Goal: Register for event/course

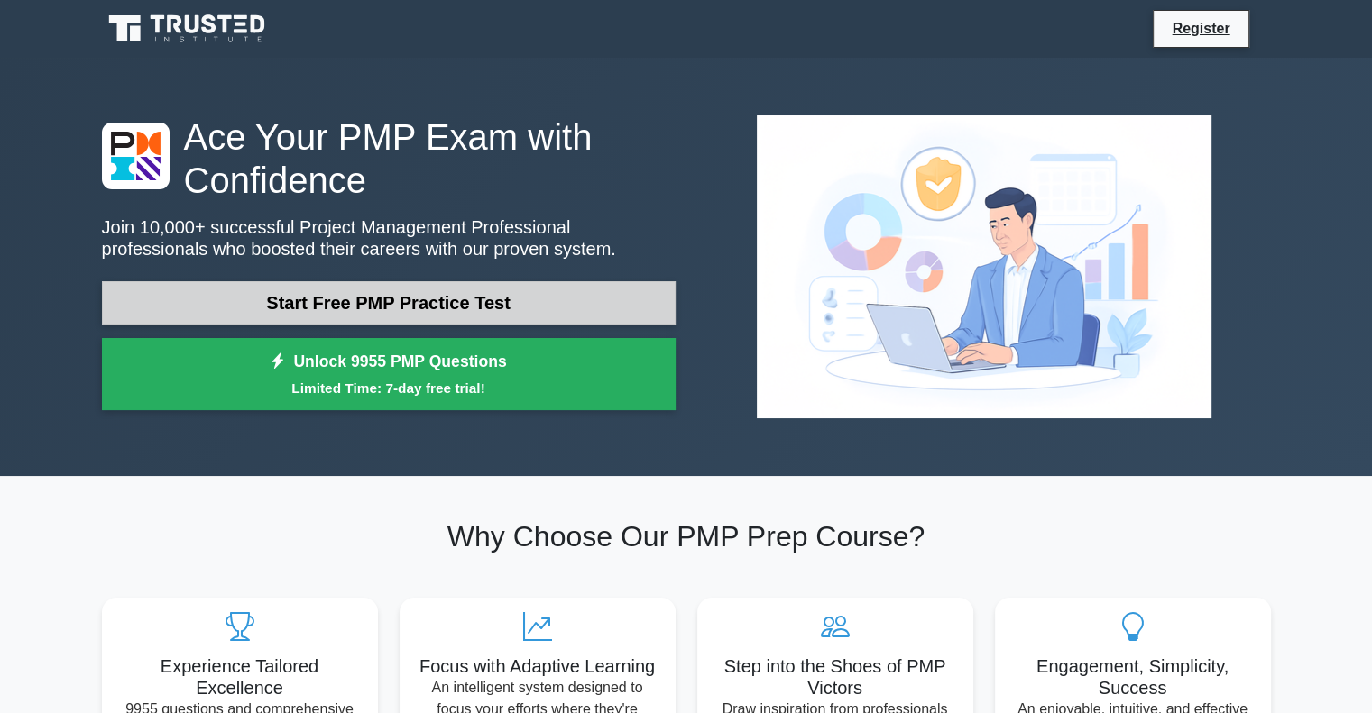
click at [423, 306] on link "Start Free PMP Practice Test" at bounding box center [389, 302] width 574 height 43
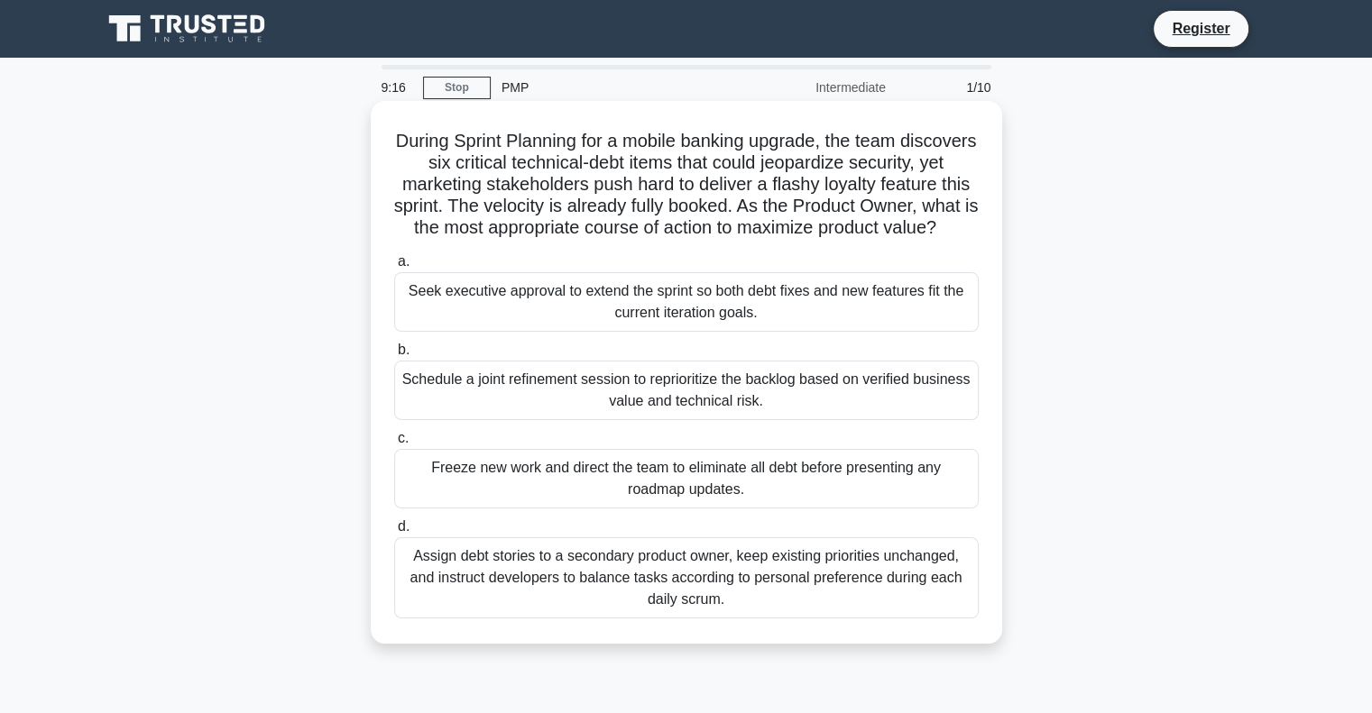
click at [595, 325] on div "Seek executive approval to extend the sprint so both debt fixes and new feature…" at bounding box center [686, 302] width 584 height 60
click at [394, 268] on input "a. Seek executive approval to extend the sprint so both debt fixes and new feat…" at bounding box center [394, 262] width 0 height 12
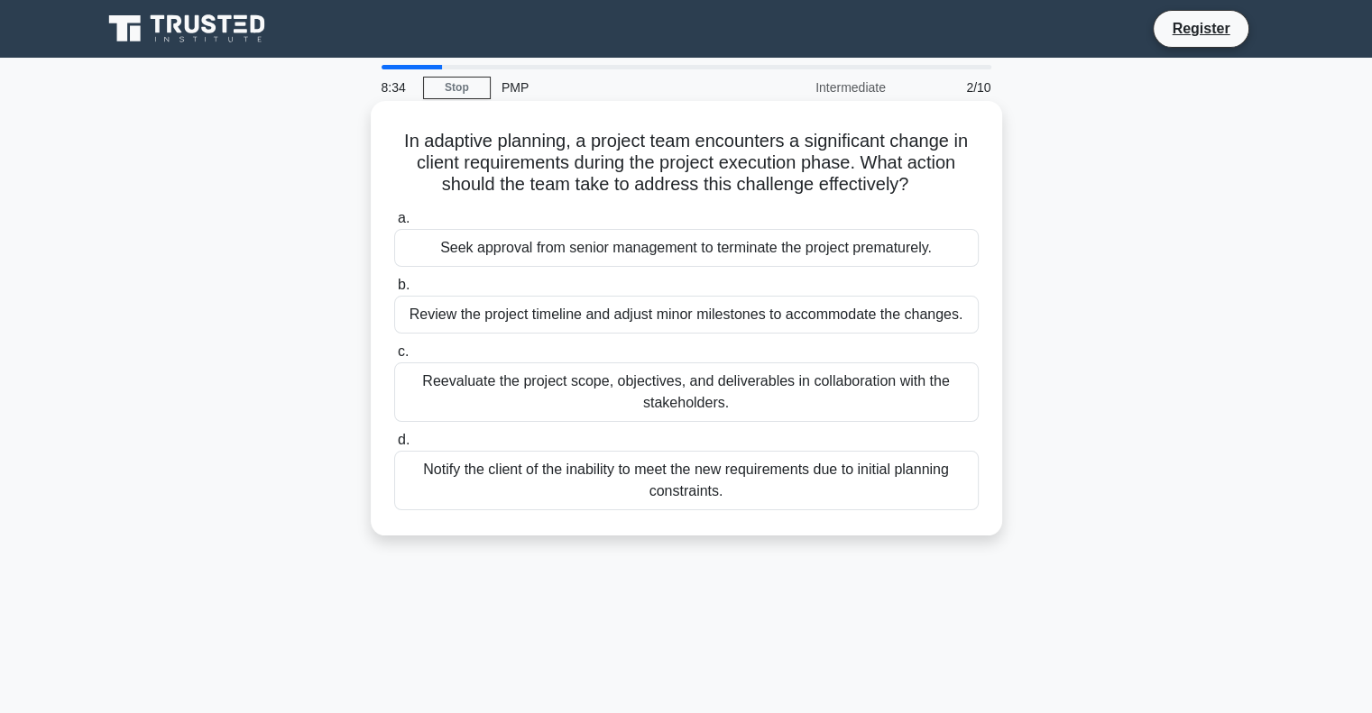
click at [732, 379] on div "Reevaluate the project scope, objectives, and deliverables in collaboration wit…" at bounding box center [686, 393] width 584 height 60
click at [394, 358] on input "c. Reevaluate the project scope, objectives, and deliverables in collaboration …" at bounding box center [394, 352] width 0 height 12
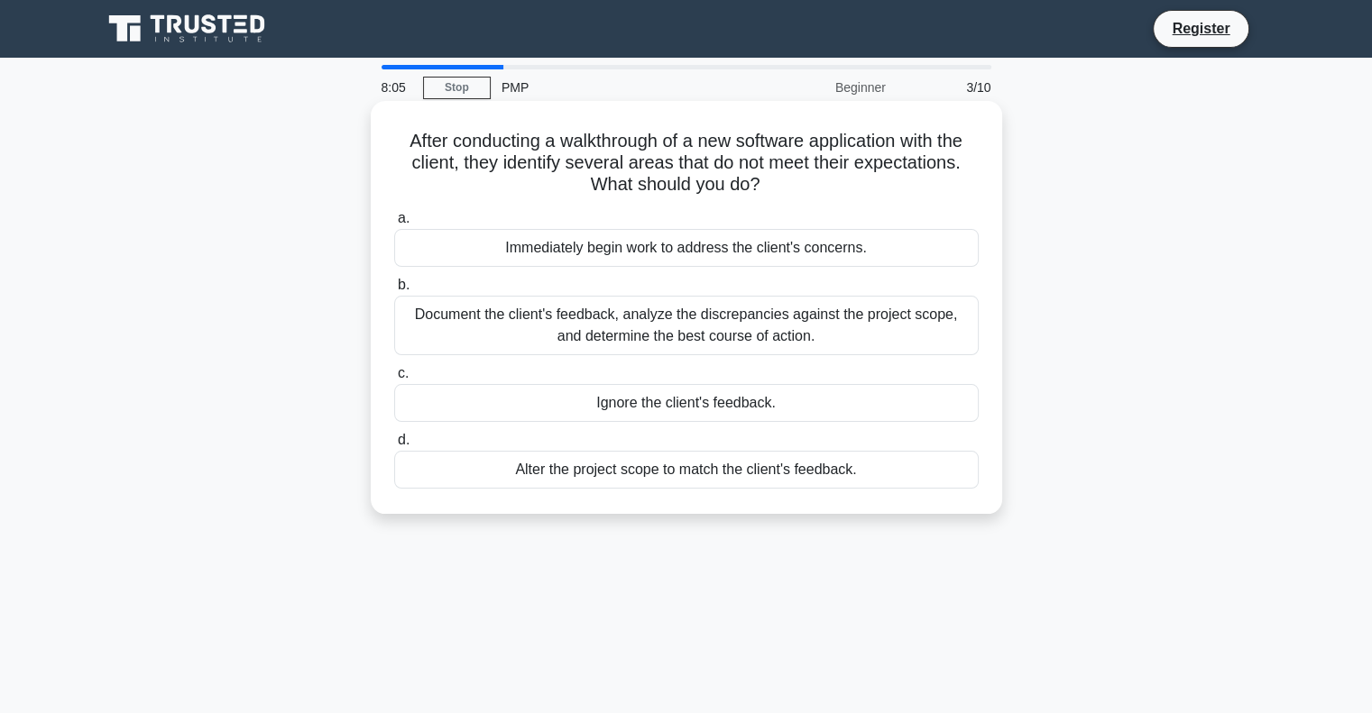
click at [617, 328] on div "Document the client's feedback, analyze the discrepancies against the project s…" at bounding box center [686, 326] width 584 height 60
click at [394, 291] on input "b. Document the client's feedback, analyze the discrepancies against the projec…" at bounding box center [394, 286] width 0 height 12
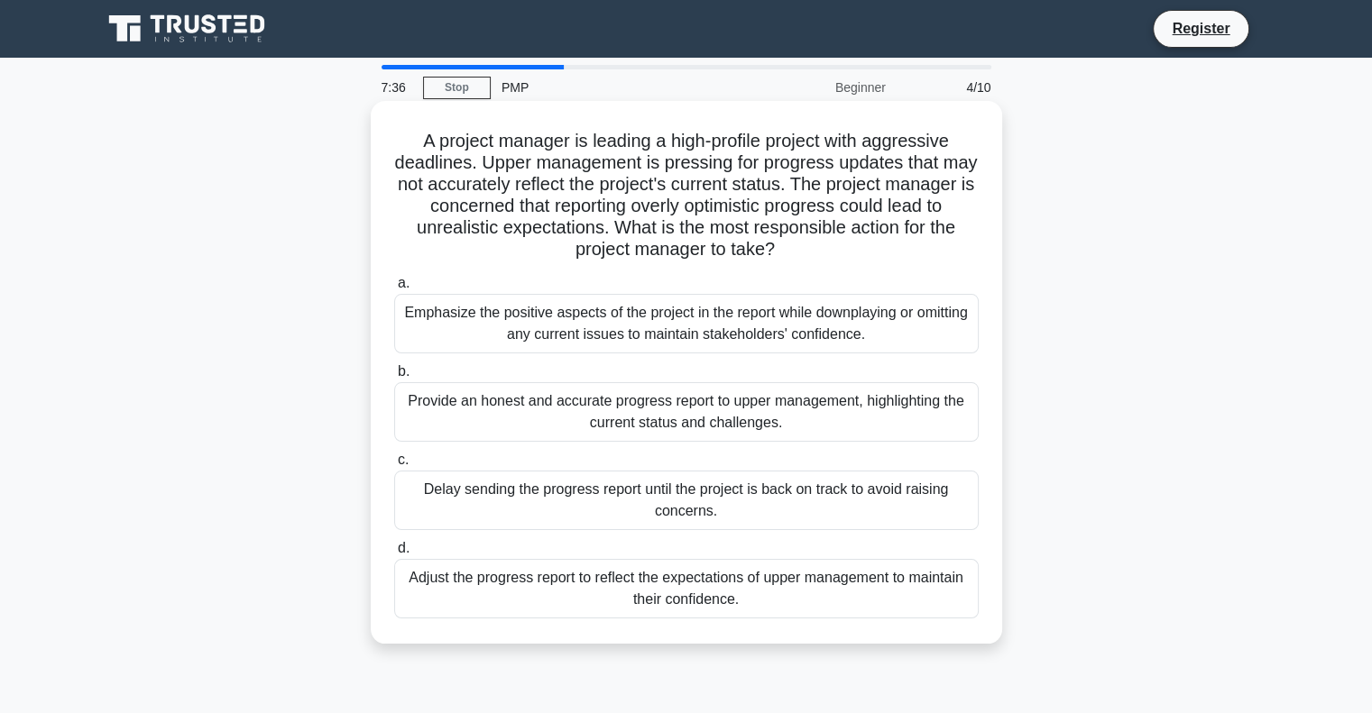
click at [806, 421] on div "Provide an honest and accurate progress report to upper management, highlightin…" at bounding box center [686, 412] width 584 height 60
click at [394, 378] on input "b. Provide an honest and accurate progress report to upper management, highligh…" at bounding box center [394, 372] width 0 height 12
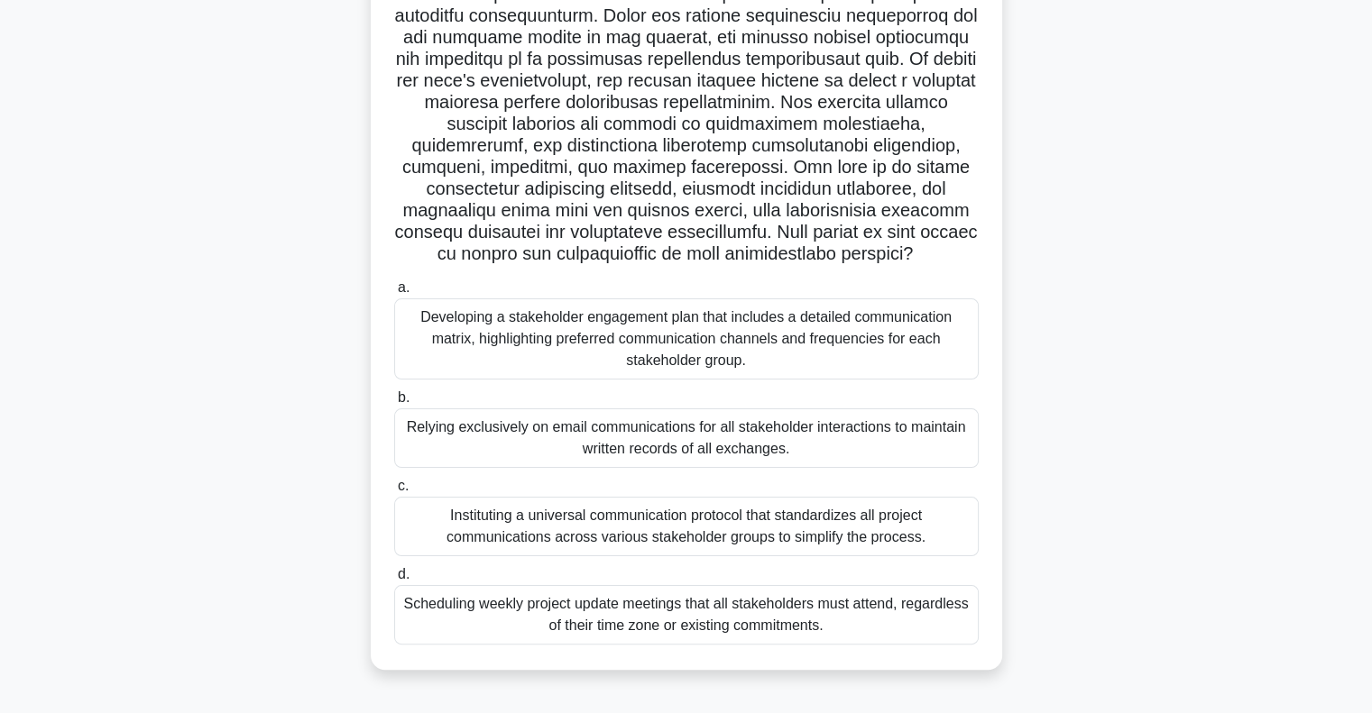
scroll to position [261, 0]
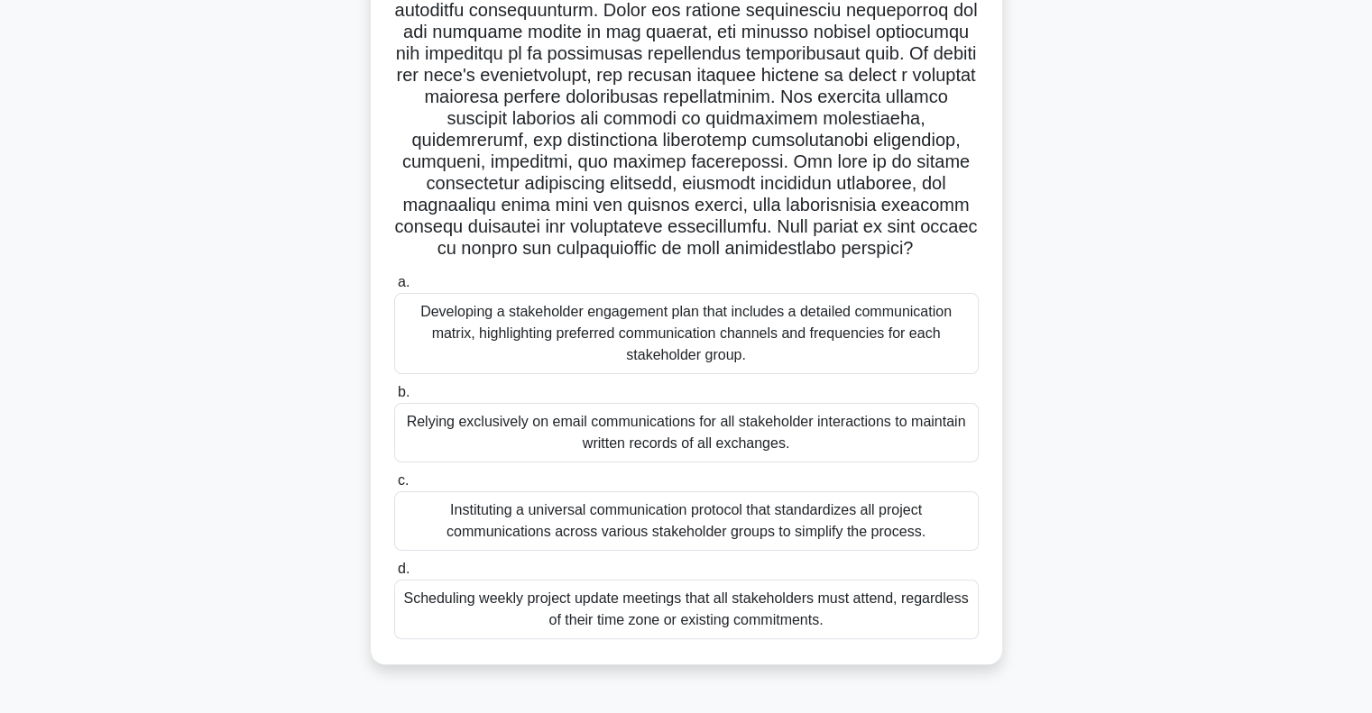
click at [664, 341] on div "Developing a stakeholder engagement plan that includes a detailed communication…" at bounding box center [686, 333] width 584 height 81
click at [394, 289] on input "a. Developing a stakeholder engagement plan that includes a detailed communicat…" at bounding box center [394, 283] width 0 height 12
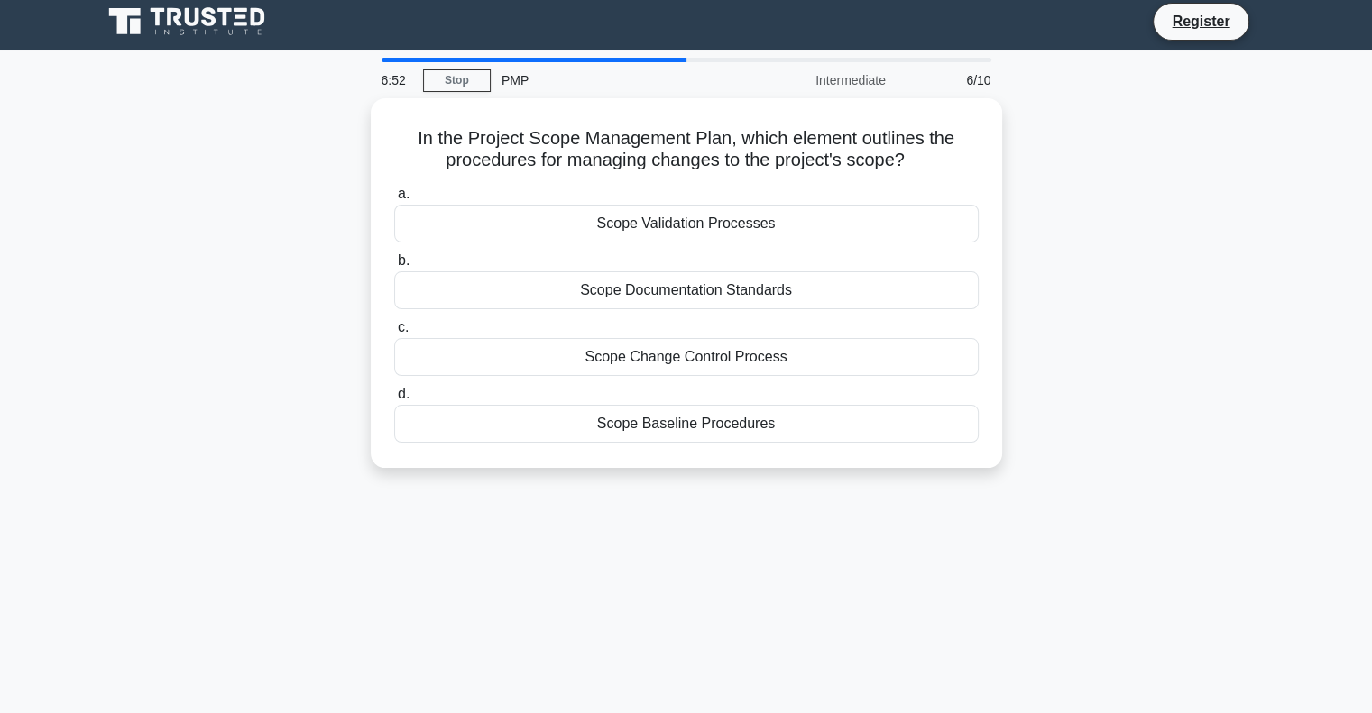
scroll to position [0, 0]
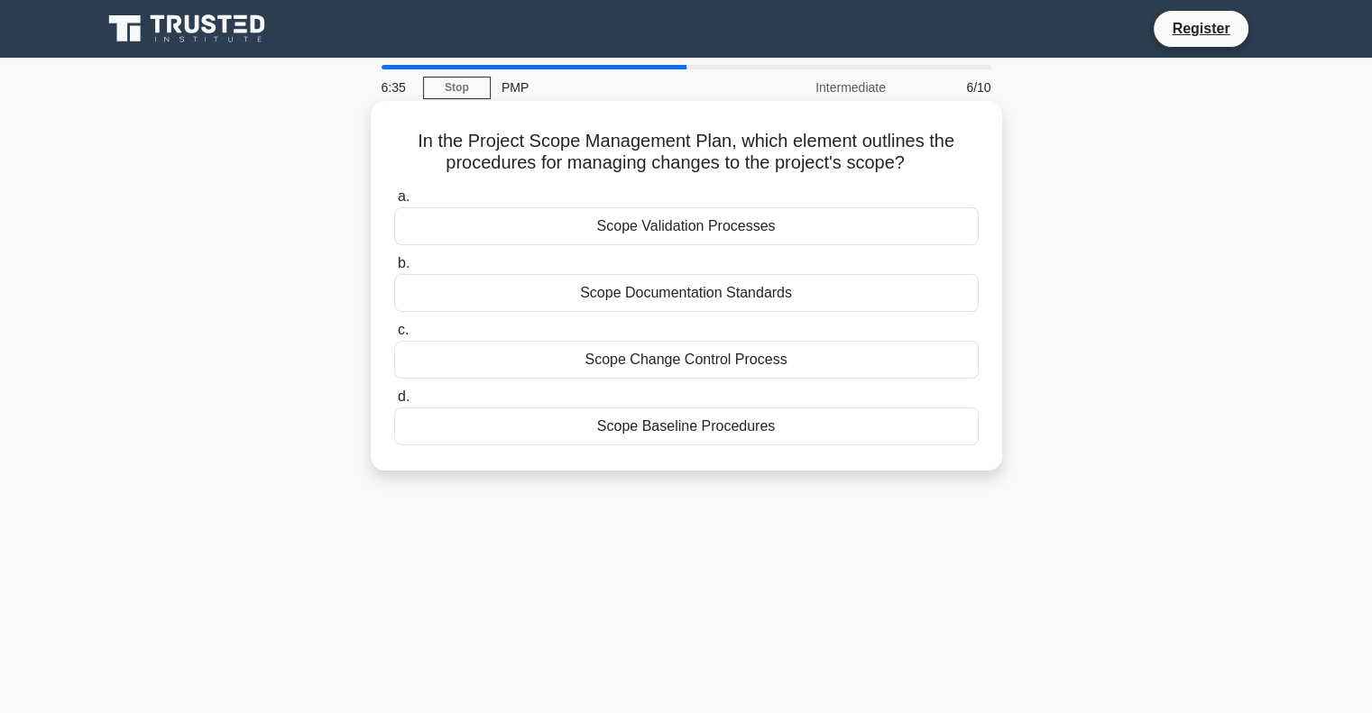
click at [619, 363] on div "Scope Change Control Process" at bounding box center [686, 360] width 584 height 38
click at [394, 336] on input "c. Scope Change Control Process" at bounding box center [394, 331] width 0 height 12
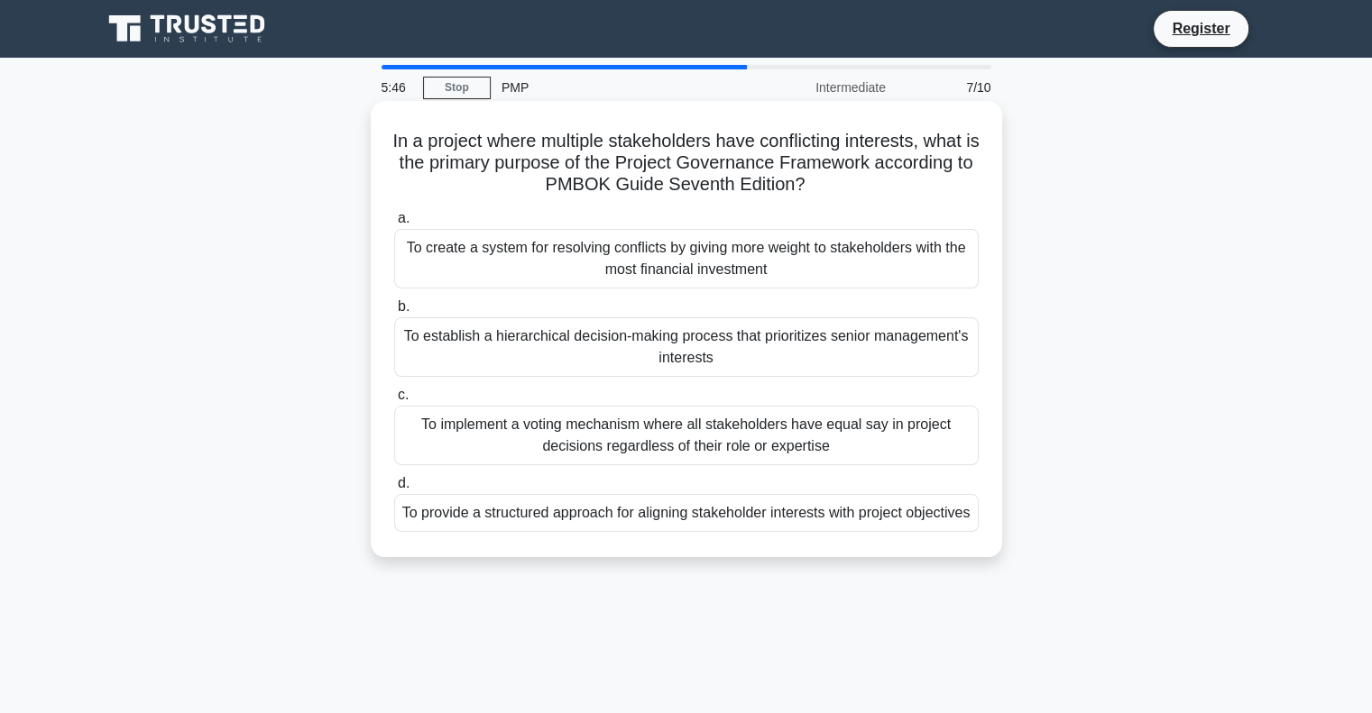
click at [455, 261] on div "To create a system for resolving conflicts by giving more weight to stakeholder…" at bounding box center [686, 259] width 584 height 60
click at [394, 225] on input "a. To create a system for resolving conflicts by giving more weight to stakehol…" at bounding box center [394, 219] width 0 height 12
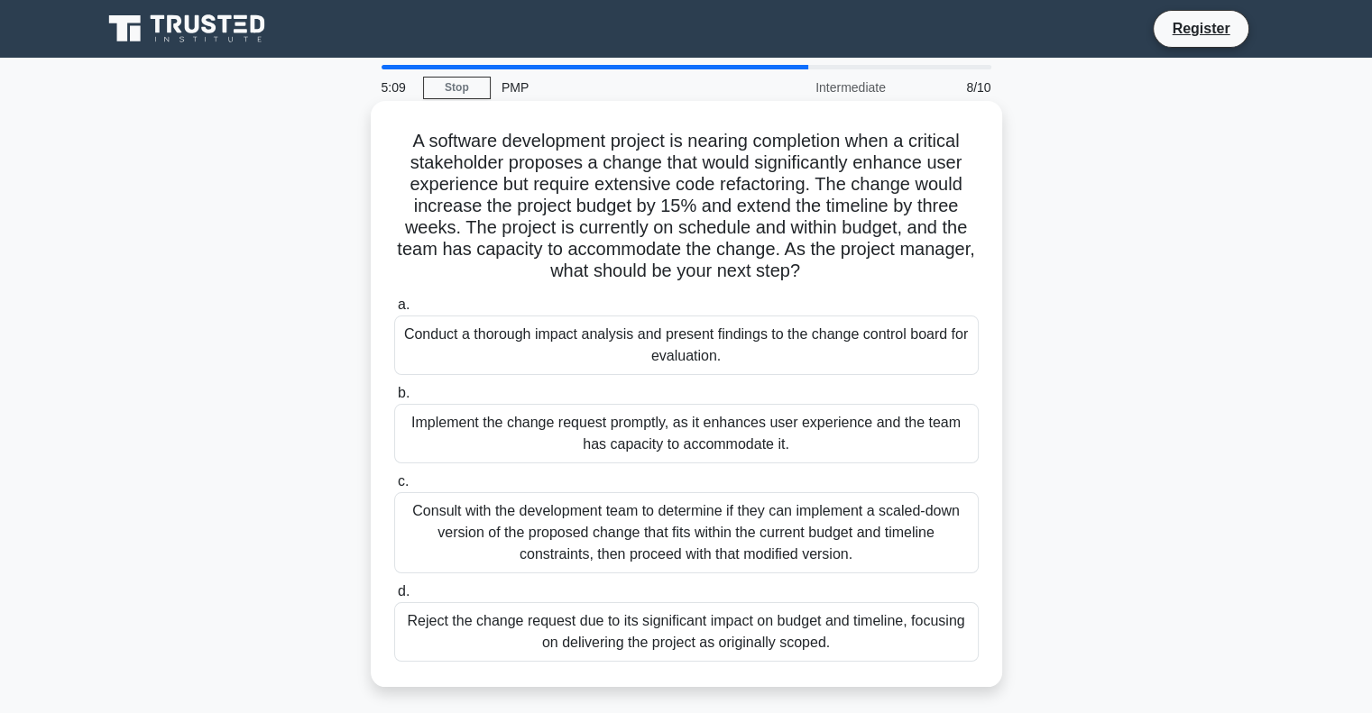
click at [630, 342] on div "Conduct a thorough impact analysis and present findings to the change control b…" at bounding box center [686, 346] width 584 height 60
click at [394, 311] on input "a. Conduct a thorough impact analysis and present findings to the change contro…" at bounding box center [394, 305] width 0 height 12
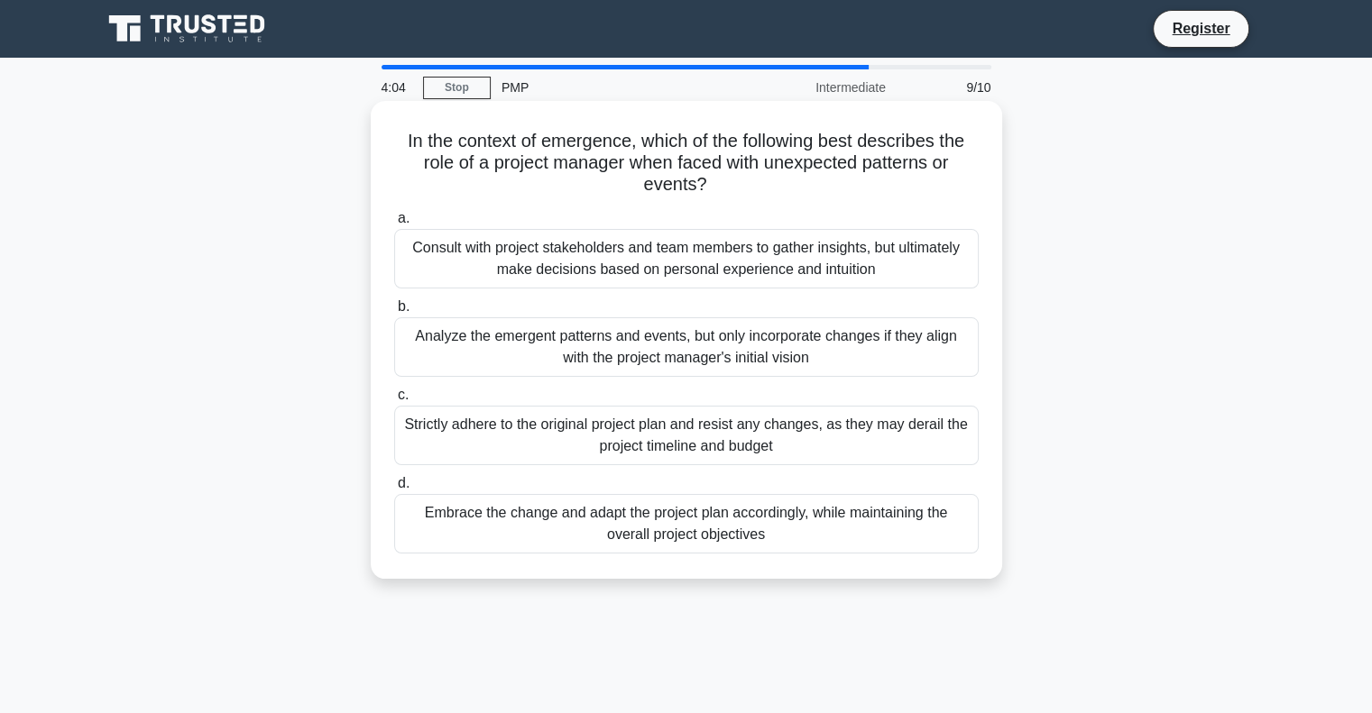
click at [623, 546] on div "Embrace the change and adapt the project plan accordingly, while maintaining th…" at bounding box center [686, 524] width 584 height 60
click at [394, 490] on input "d. Embrace the change and adapt the project plan accordingly, while maintaining…" at bounding box center [394, 484] width 0 height 12
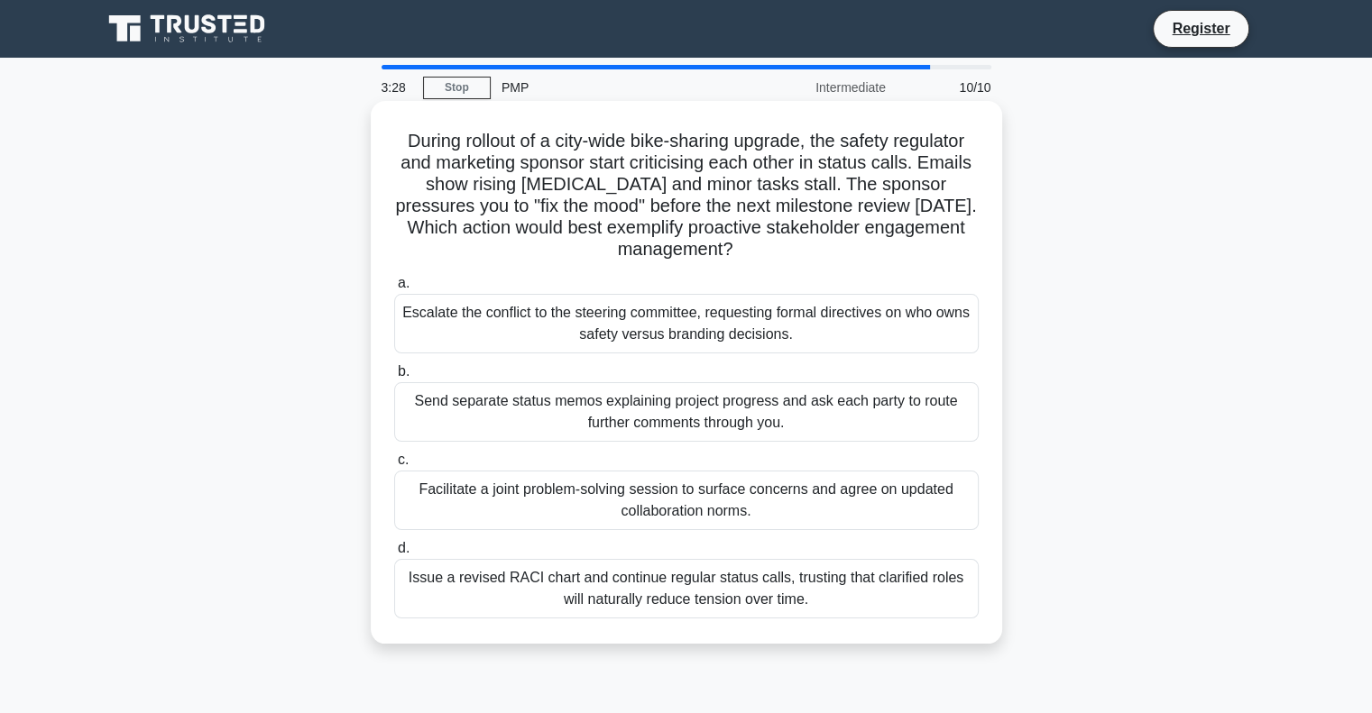
click at [510, 576] on div "Issue a revised RACI chart and continue regular status calls, trusting that cla…" at bounding box center [686, 589] width 584 height 60
click at [394, 555] on input "d. Issue a revised RACI chart and continue regular status calls, trusting that …" at bounding box center [394, 549] width 0 height 12
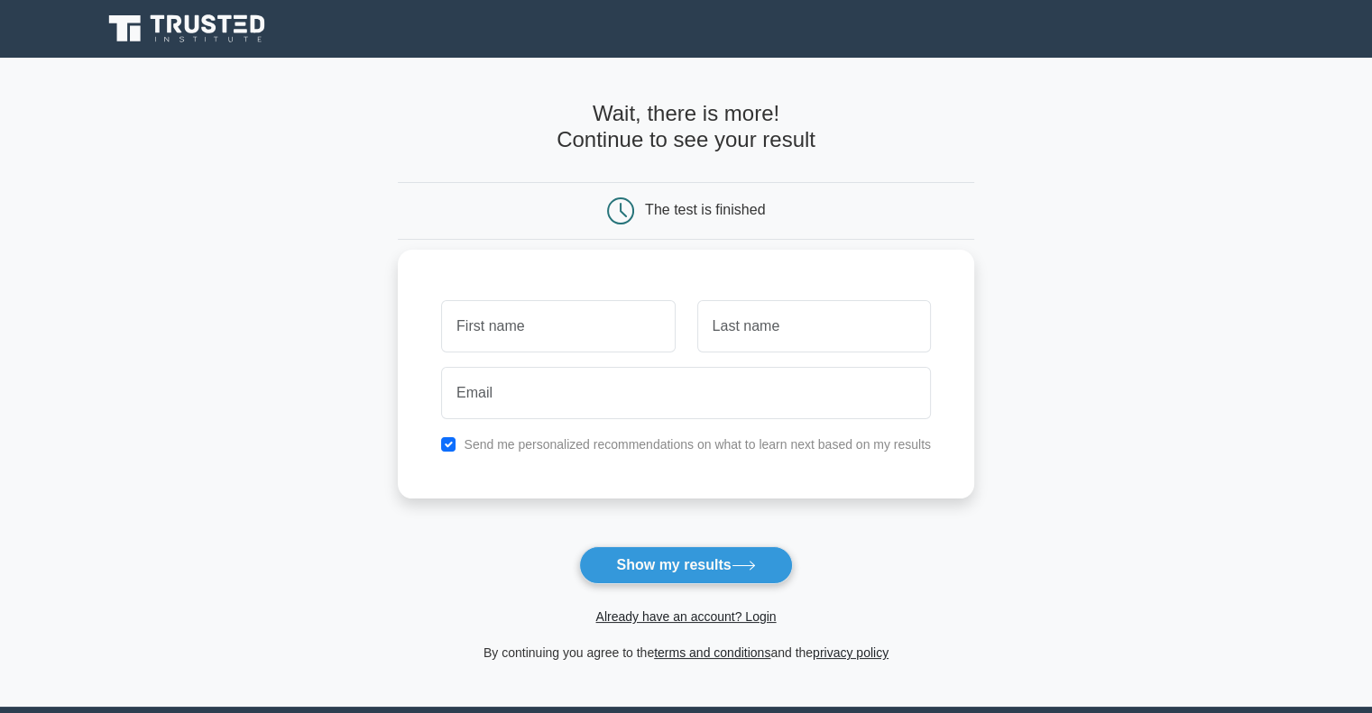
click at [565, 320] on input "text" at bounding box center [558, 326] width 234 height 52
type input "TEST"
click at [448, 444] on input "checkbox" at bounding box center [448, 444] width 14 height 14
checkbox input "false"
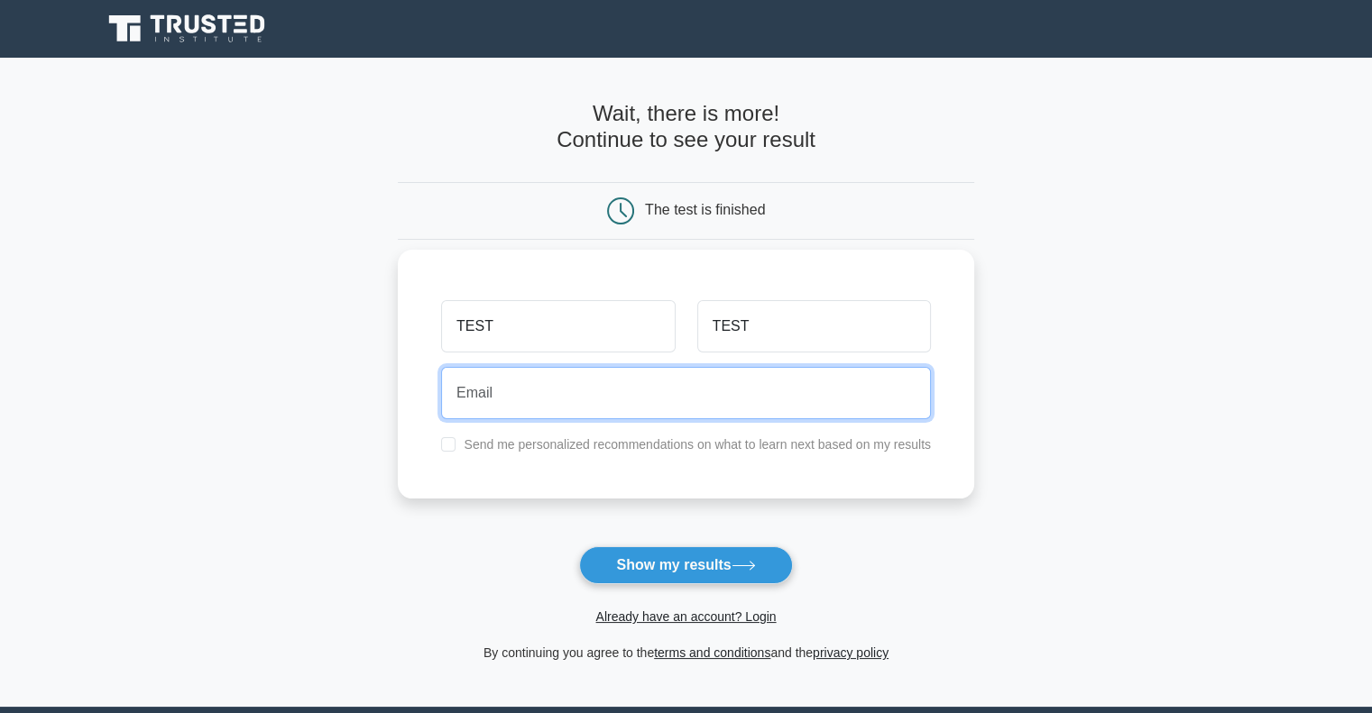
click at [525, 383] on input "email" at bounding box center [686, 393] width 490 height 52
click at [505, 391] on input "[EMAIL_ADDRESS][DOMAIN_NAME]" at bounding box center [686, 393] width 490 height 52
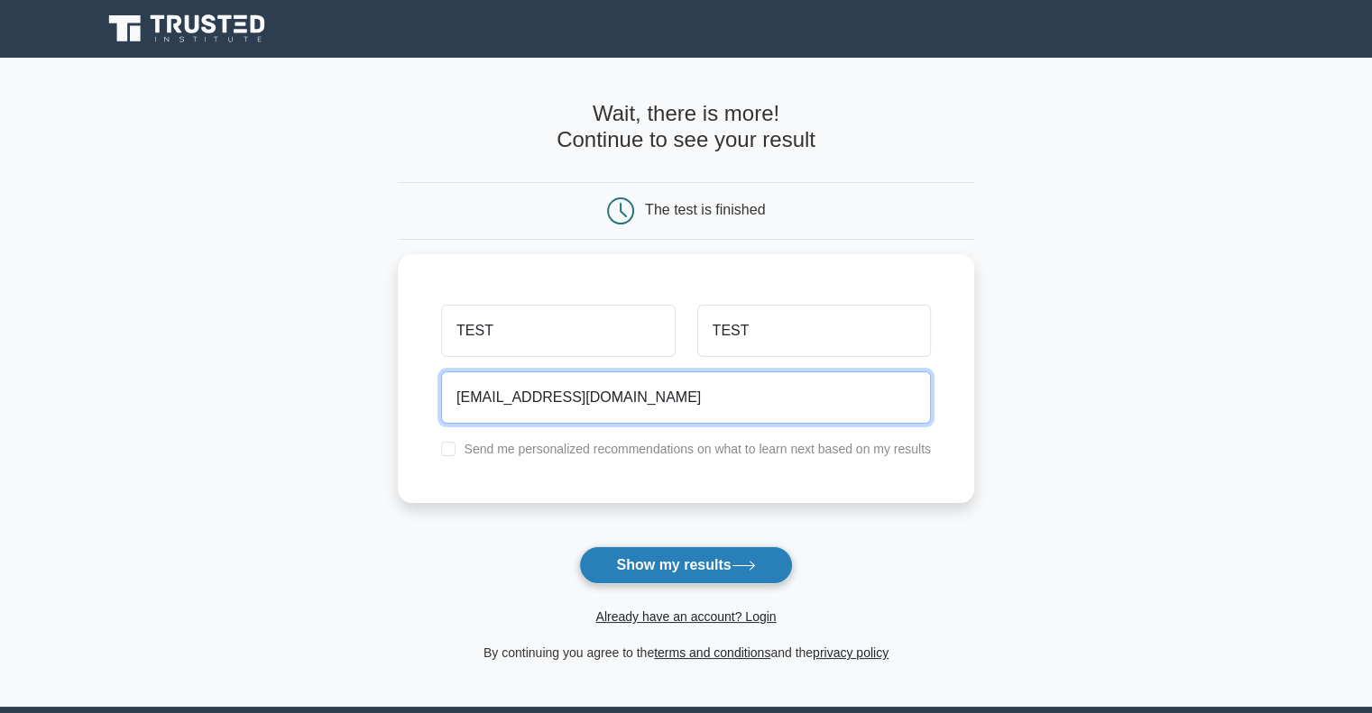
type input "[EMAIL_ADDRESS][DOMAIN_NAME]"
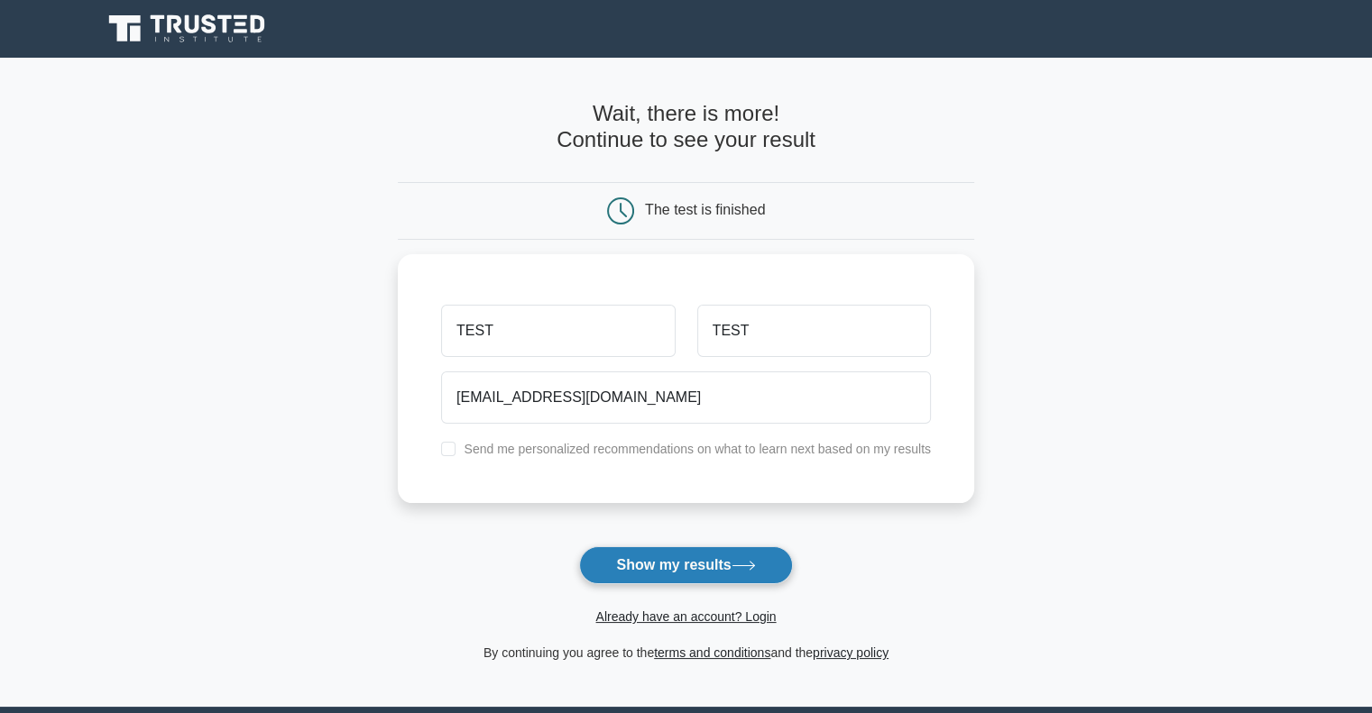
click at [750, 569] on icon at bounding box center [743, 566] width 24 height 10
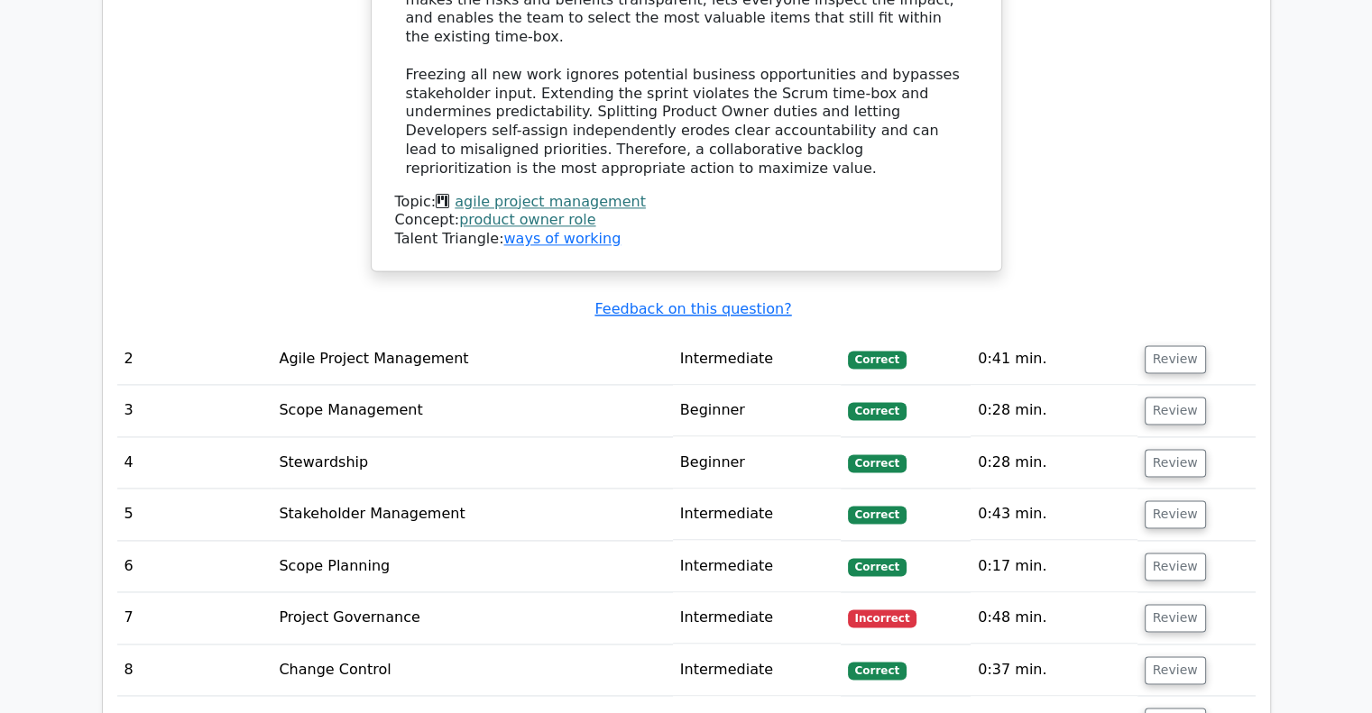
scroll to position [2445, 0]
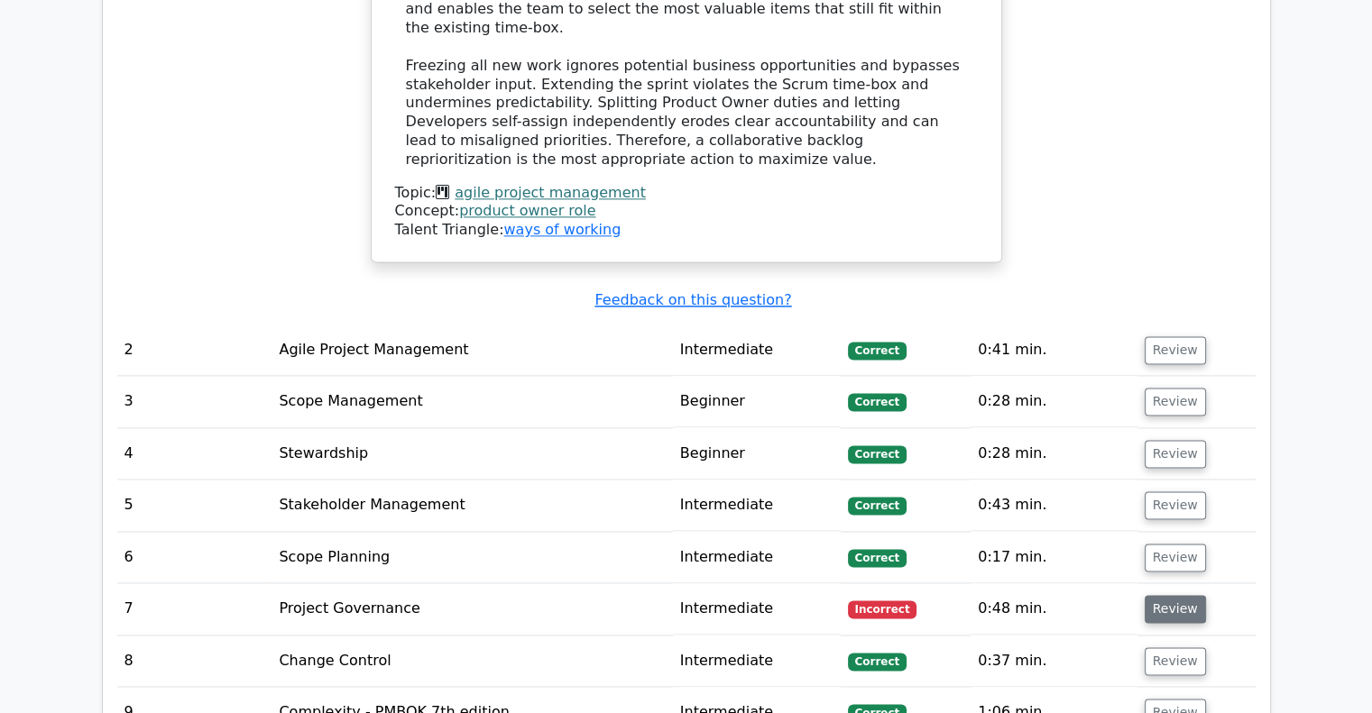
click at [1175, 595] on button "Review" at bounding box center [1174, 609] width 61 height 28
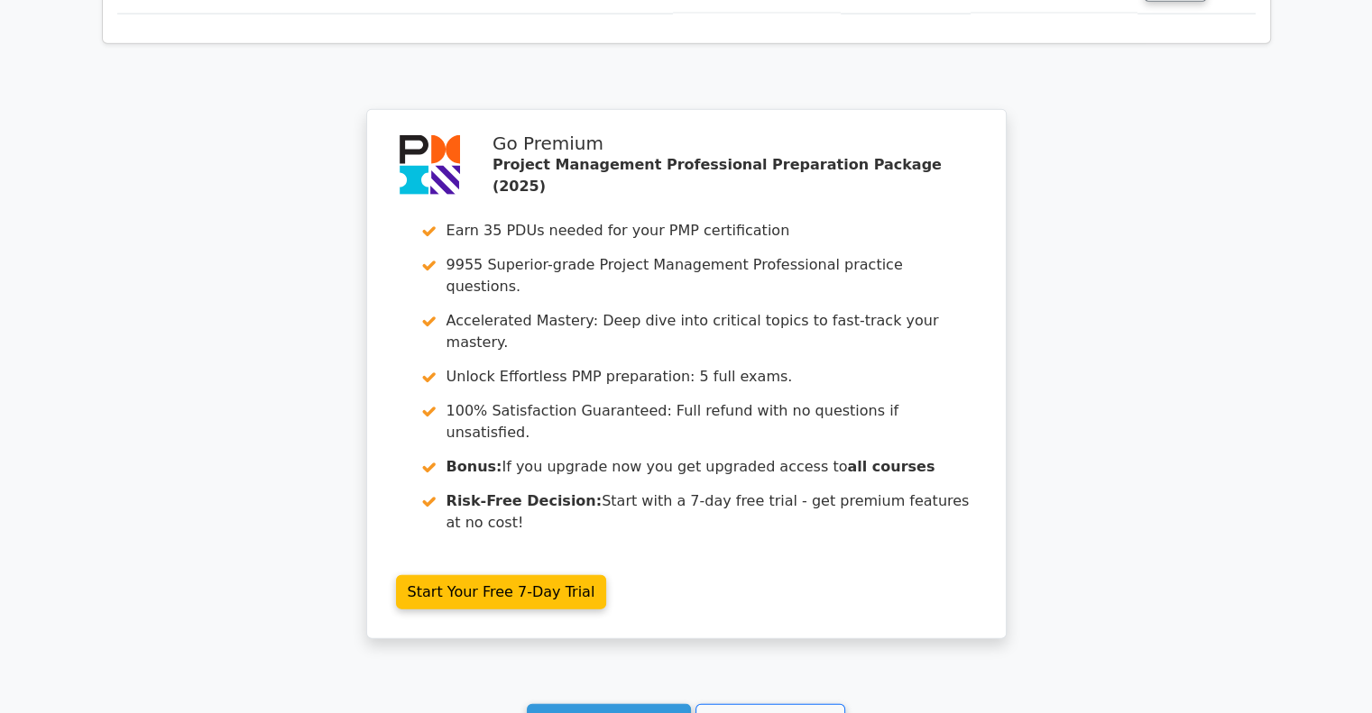
scroll to position [3786, 0]
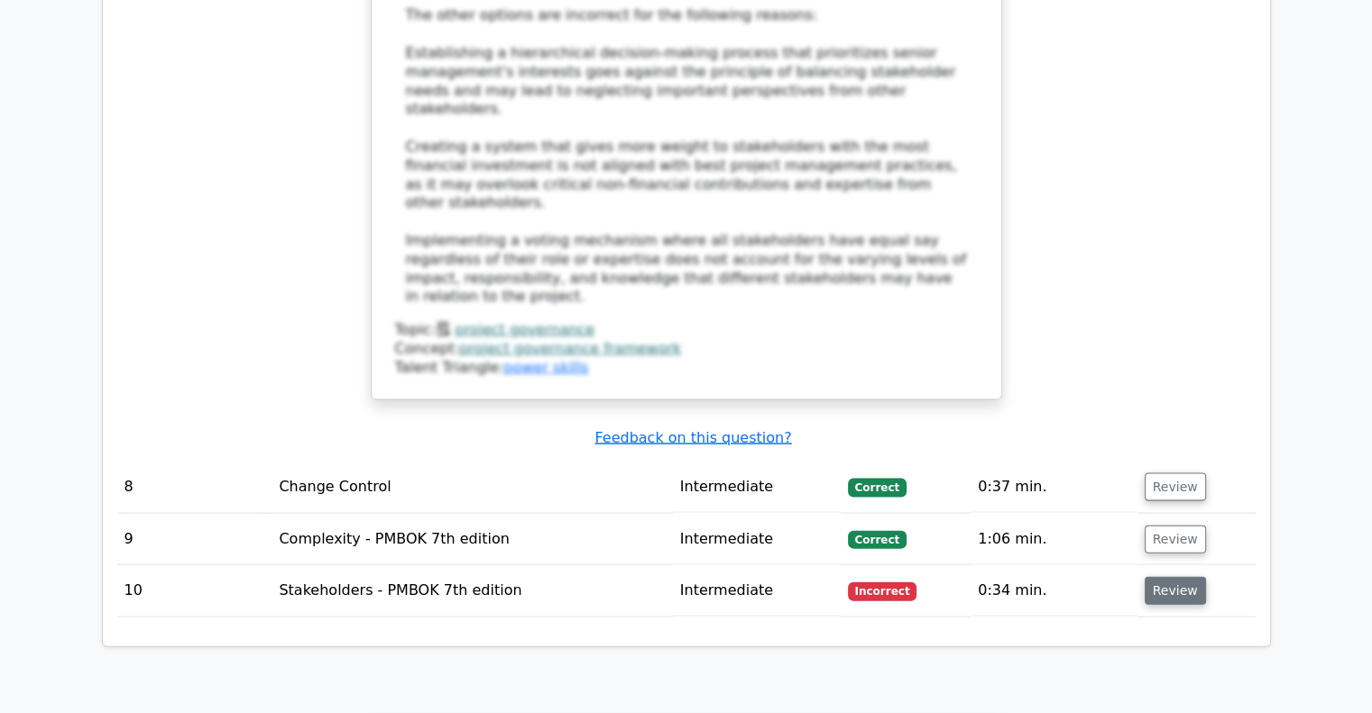
click at [1190, 577] on button "Review" at bounding box center [1174, 591] width 61 height 28
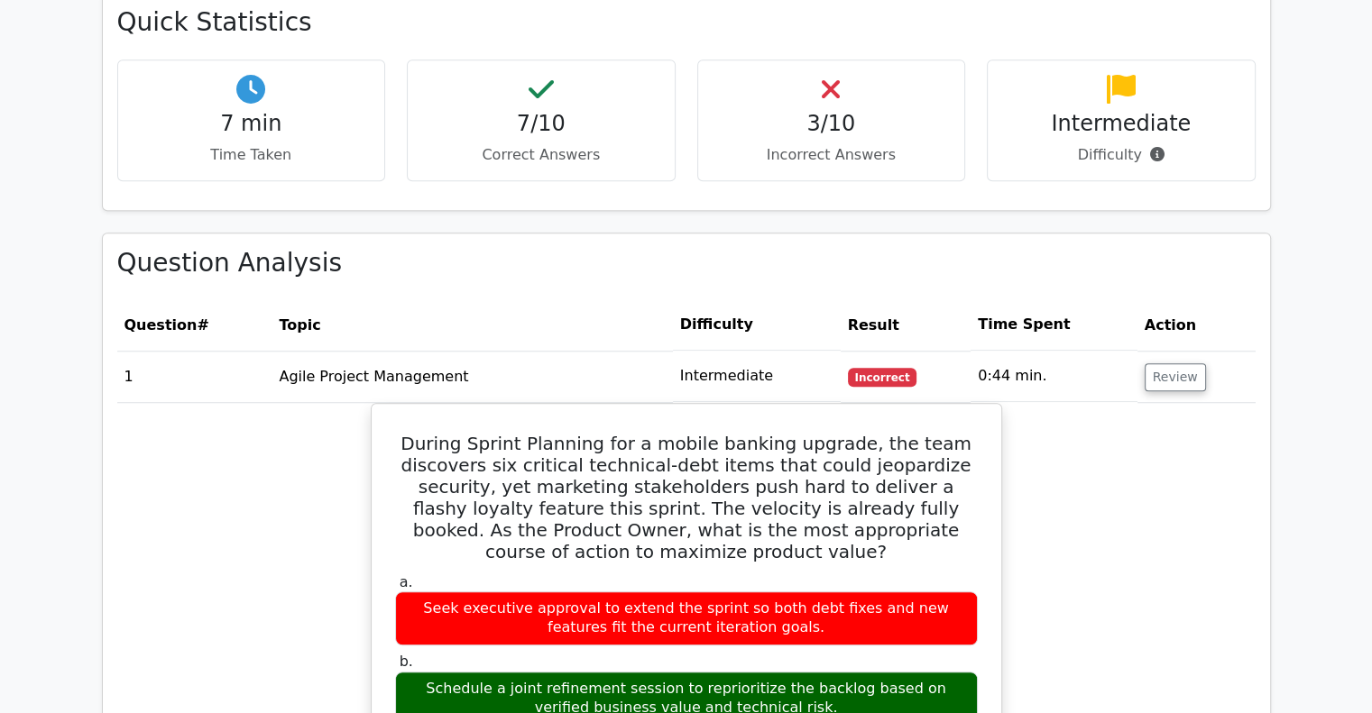
scroll to position [1371, 0]
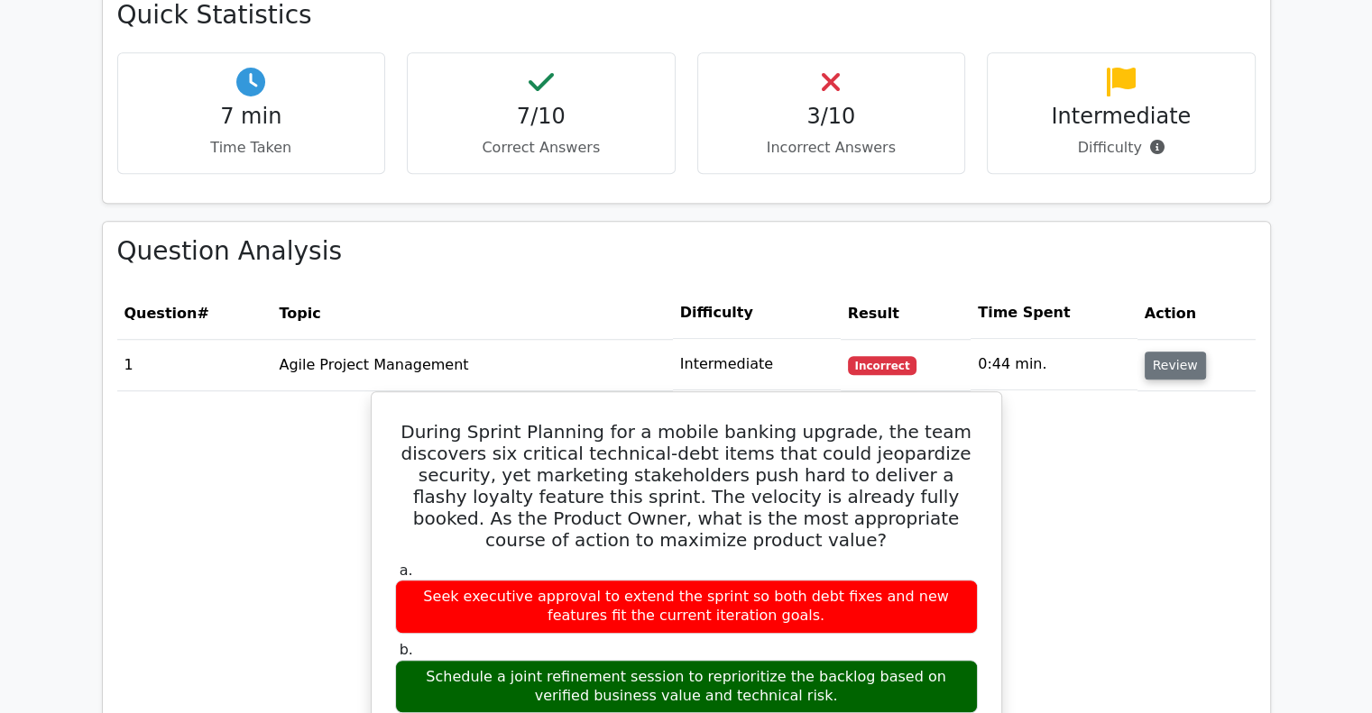
click at [1169, 352] on button "Review" at bounding box center [1174, 366] width 61 height 28
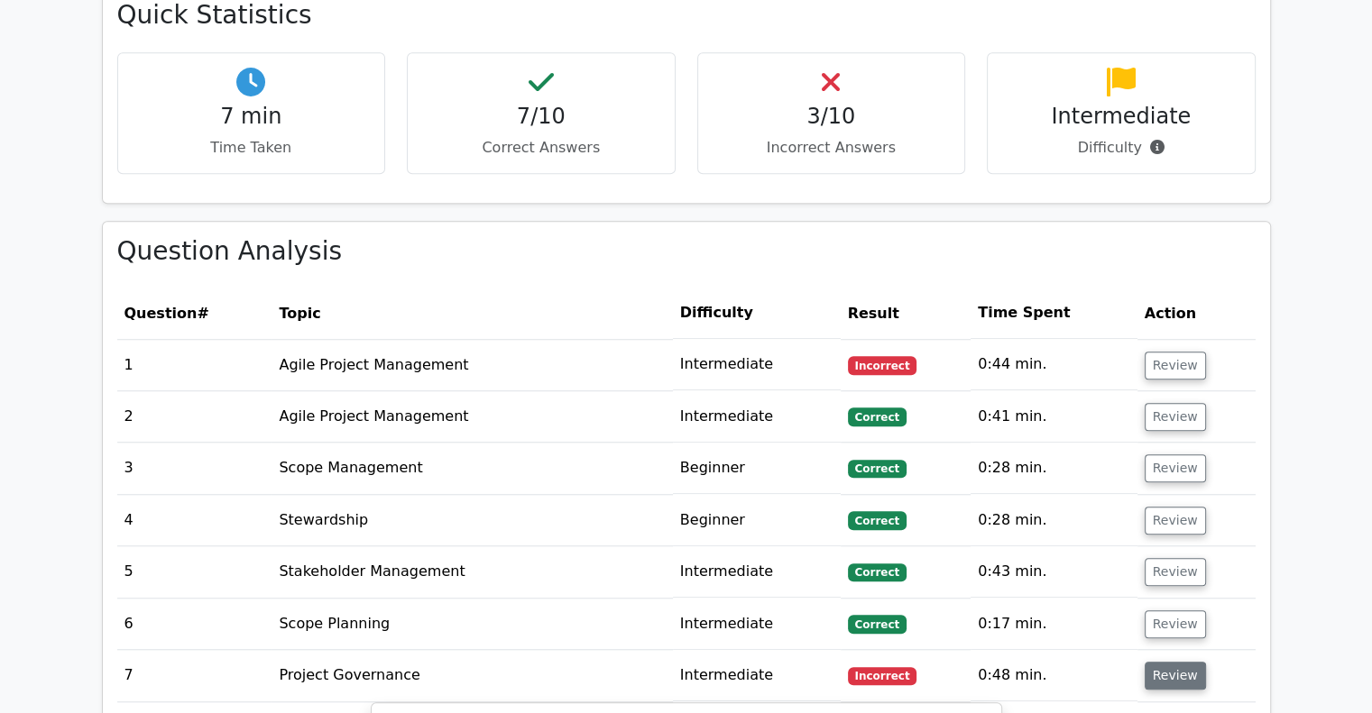
click at [1179, 662] on button "Review" at bounding box center [1174, 676] width 61 height 28
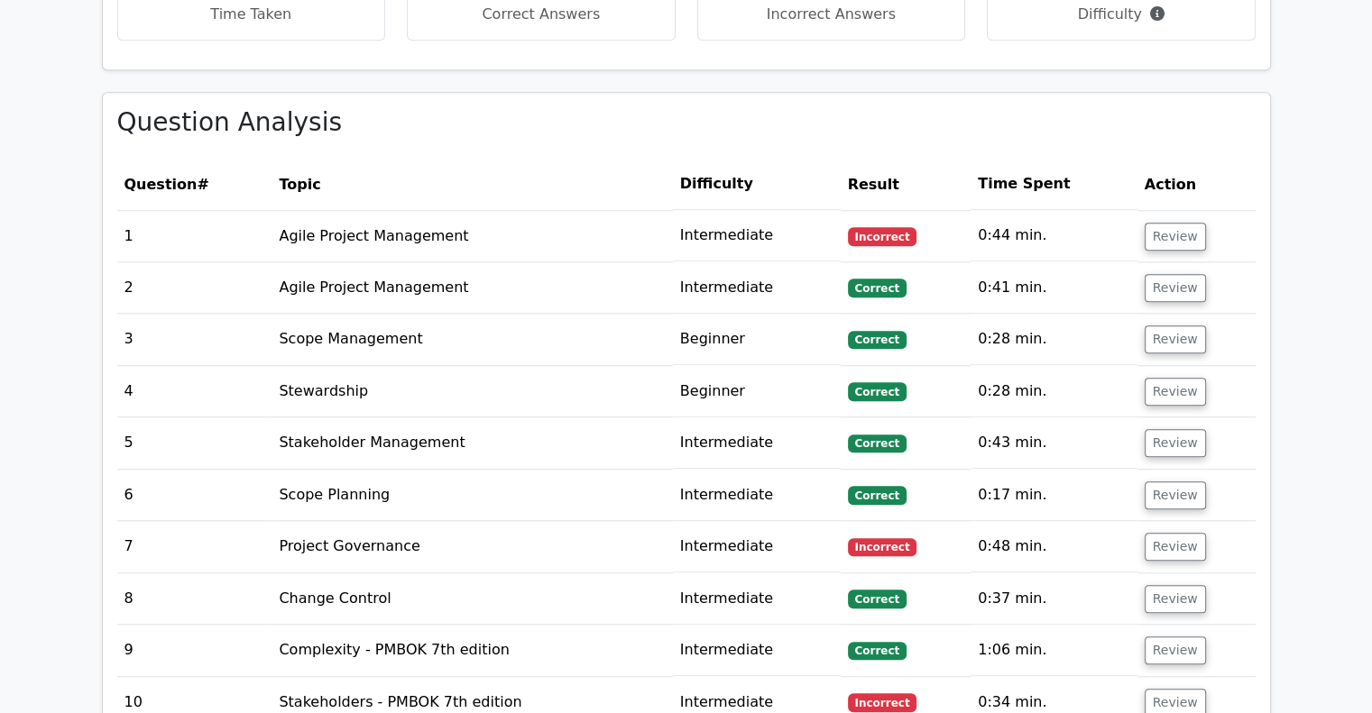
scroll to position [1491, 0]
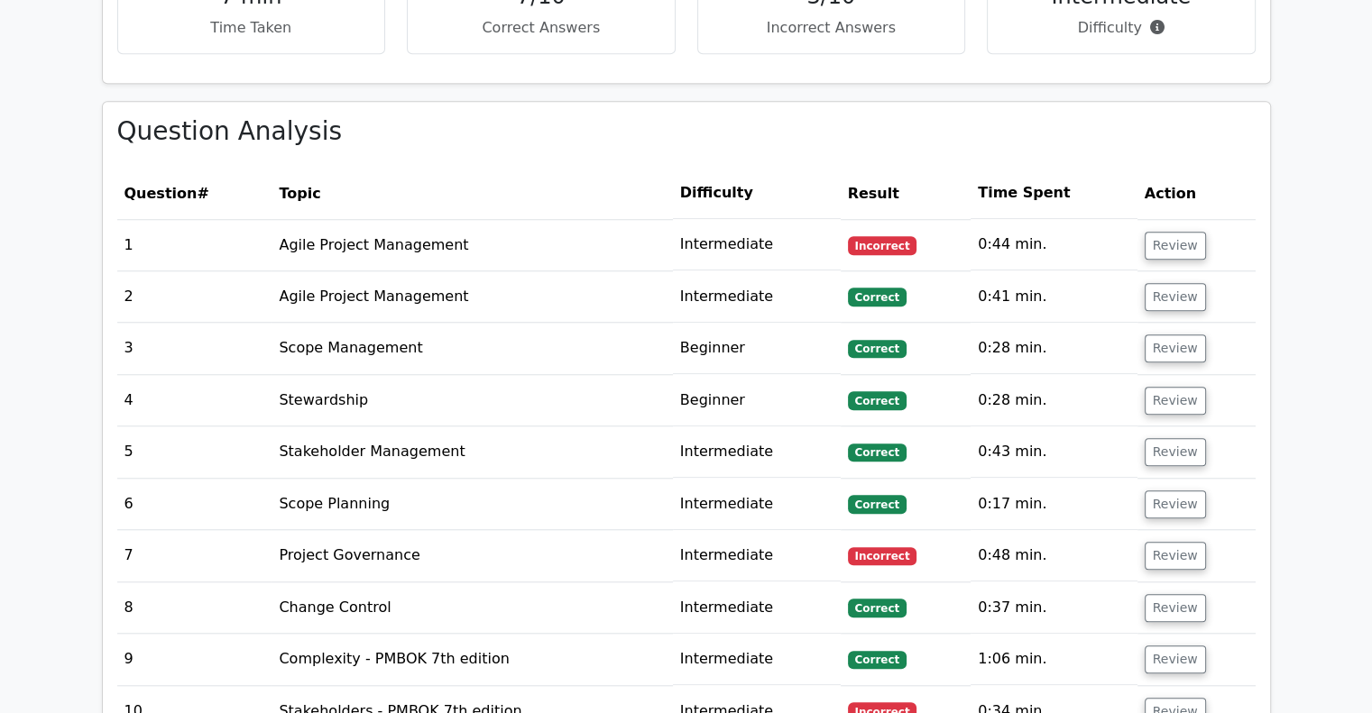
click at [1137, 219] on td "Review" at bounding box center [1196, 244] width 118 height 51
click at [1175, 232] on button "Review" at bounding box center [1174, 246] width 61 height 28
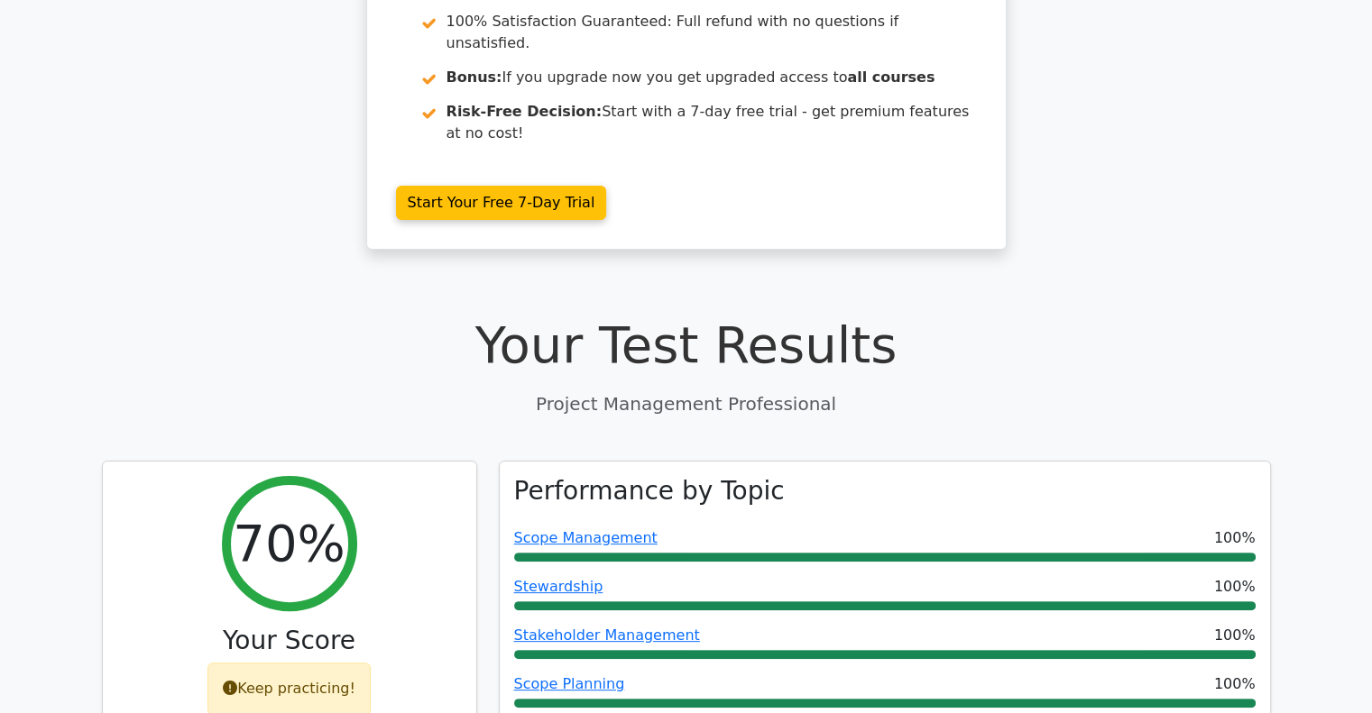
scroll to position [0, 0]
